Goal: Navigation & Orientation: Find specific page/section

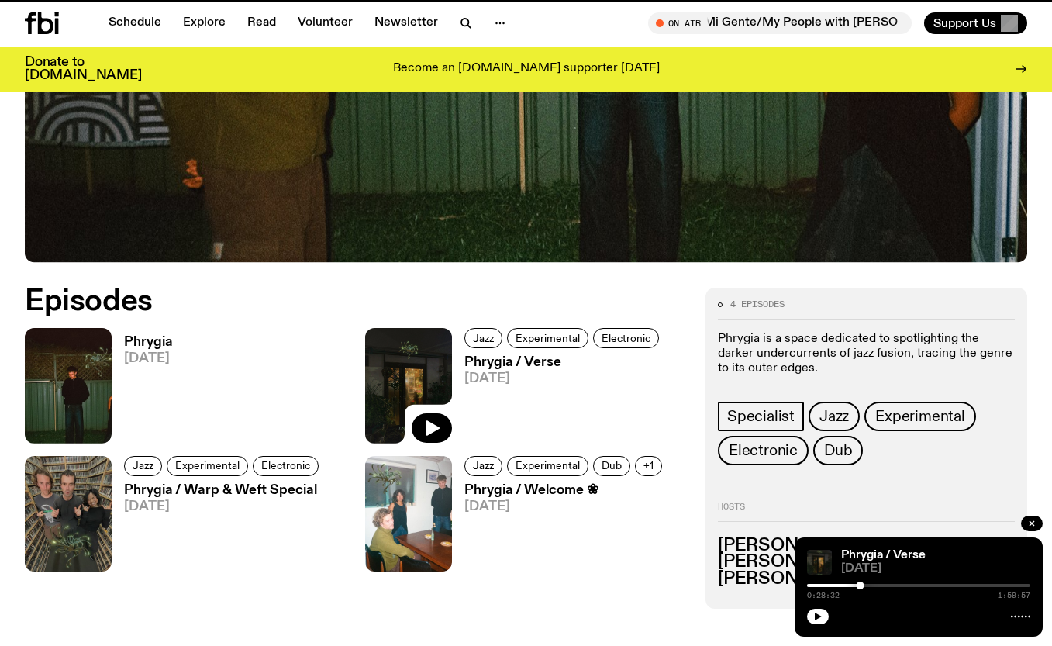
scroll to position [522, 0]
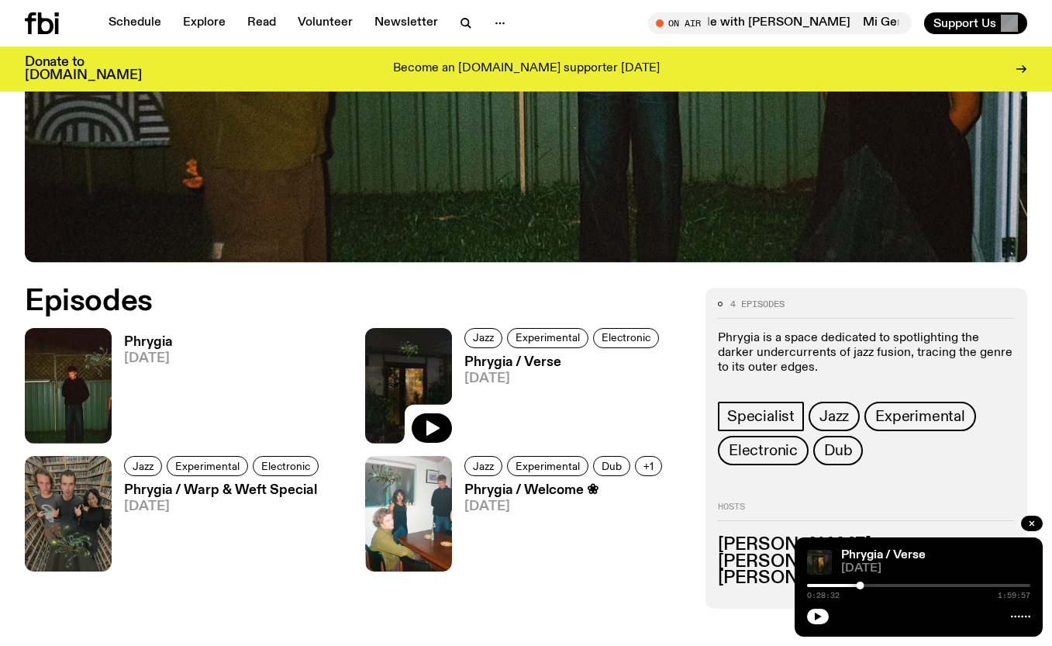
click at [136, 352] on span "[DATE]" at bounding box center [148, 358] width 49 height 13
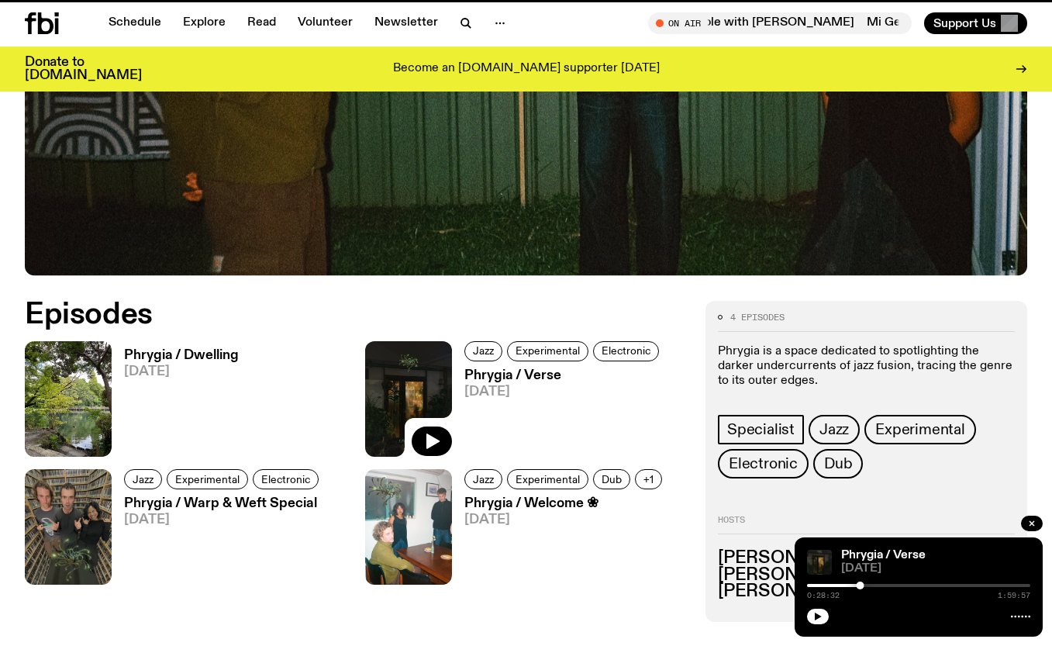
scroll to position [509, 0]
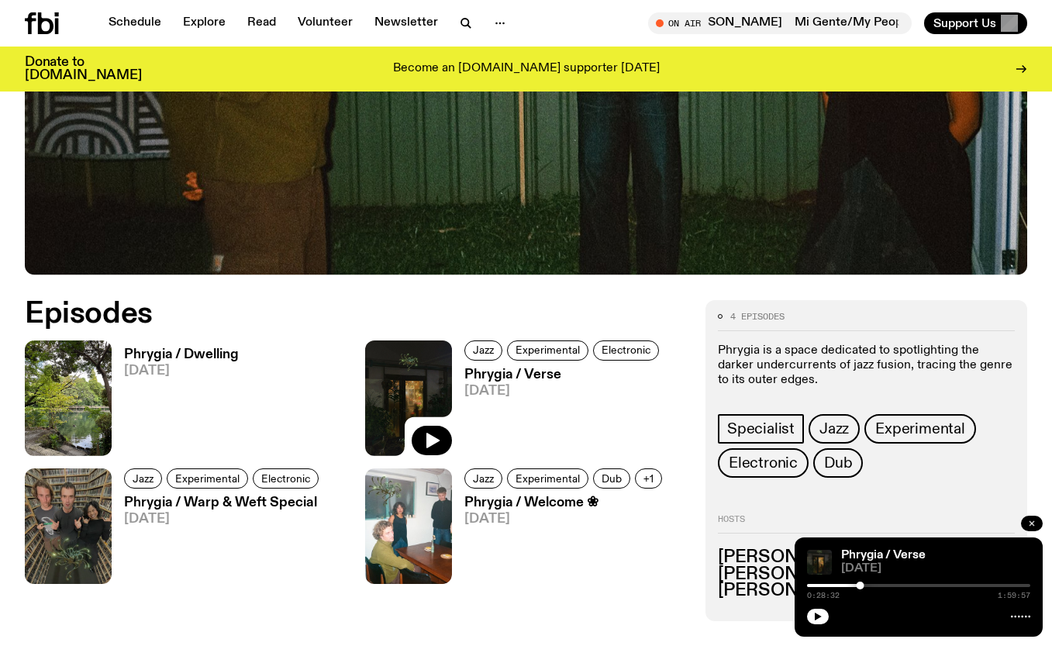
click at [1034, 522] on icon "button" at bounding box center [1031, 522] width 9 height 9
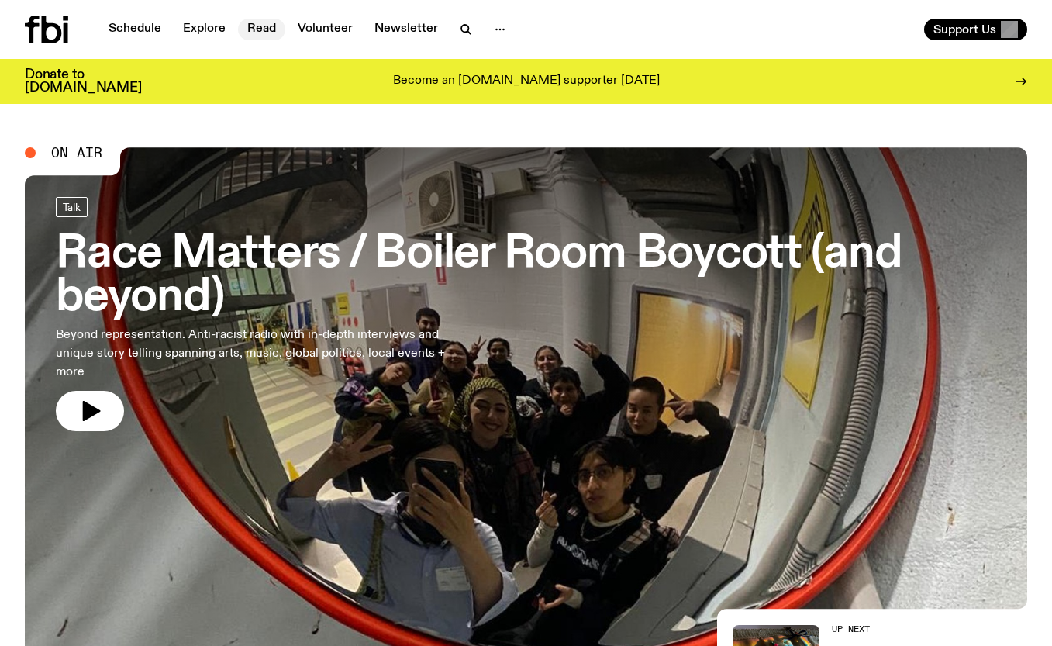
click at [262, 27] on link "Read" at bounding box center [261, 30] width 47 height 22
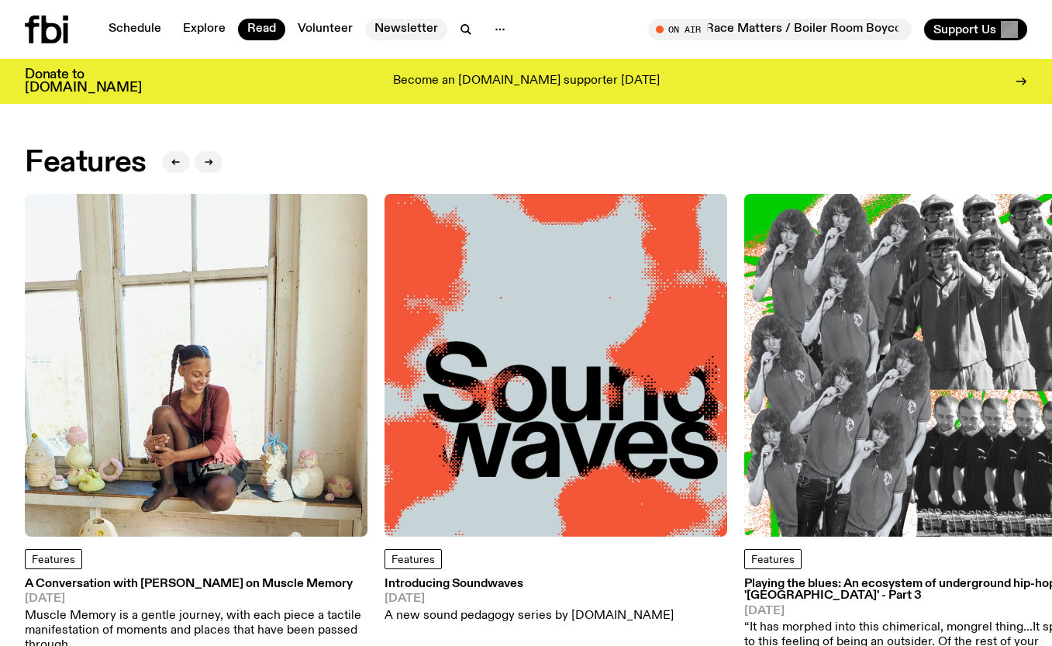
click at [392, 27] on link "Newsletter" at bounding box center [406, 30] width 82 height 22
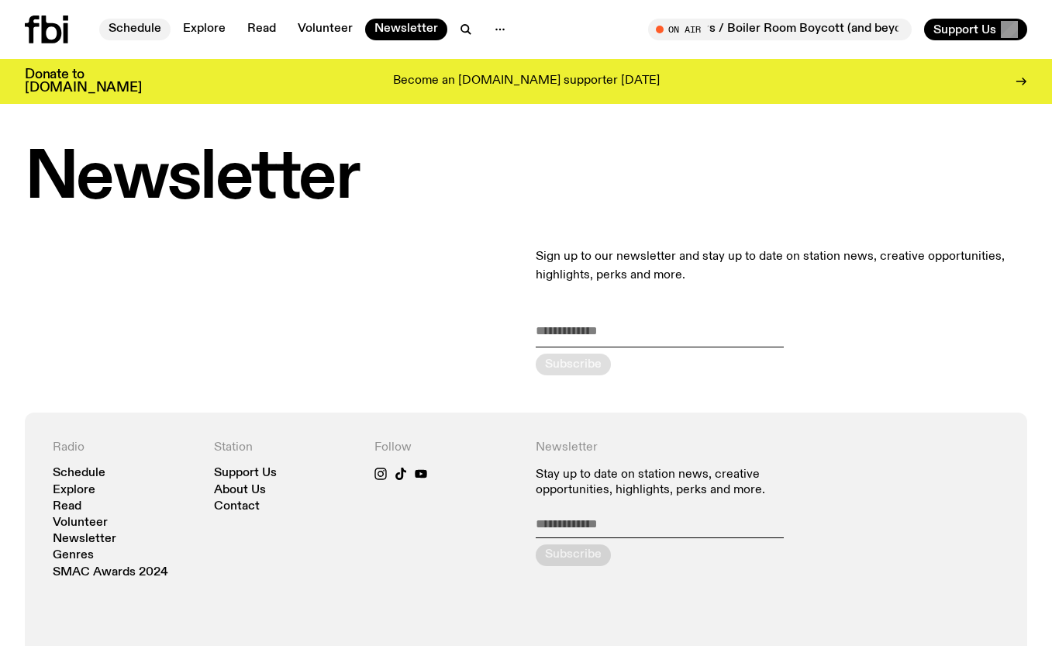
click at [143, 23] on link "Schedule" at bounding box center [134, 30] width 71 height 22
